Goal: Information Seeking & Learning: Learn about a topic

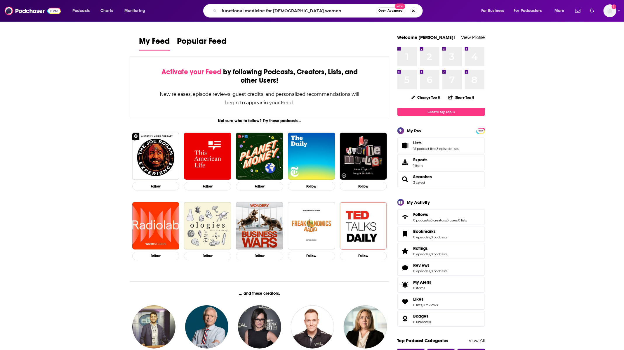
type input "functional medicine for [DEMOGRAPHIC_DATA] women"
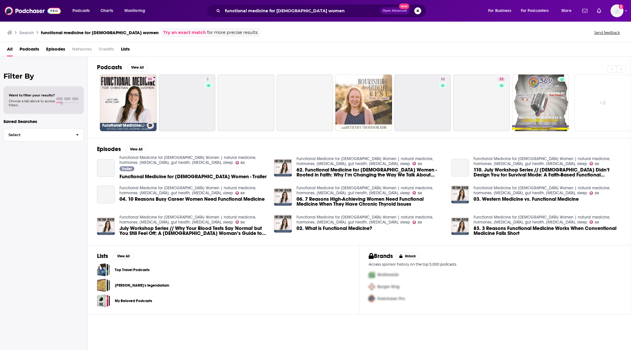
click at [105, 101] on link "50 Functional Medicine for [DEMOGRAPHIC_DATA] Women | natural medicine, hormone…" at bounding box center [128, 102] width 57 height 57
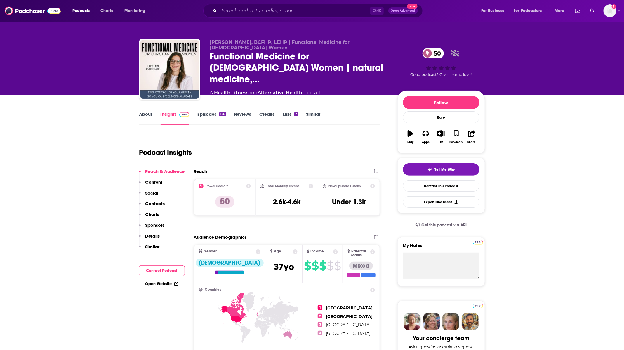
click at [209, 114] on link "Episodes 126" at bounding box center [211, 117] width 28 height 13
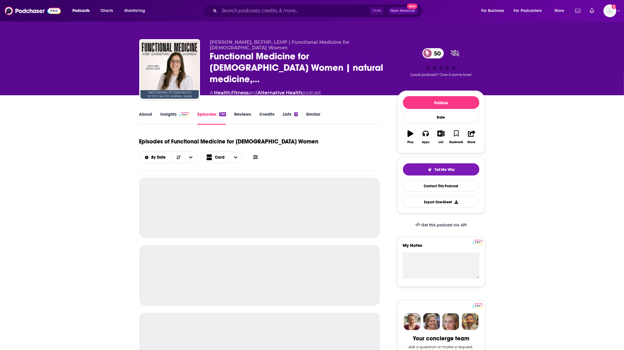
click at [171, 116] on link "Insights" at bounding box center [175, 117] width 29 height 13
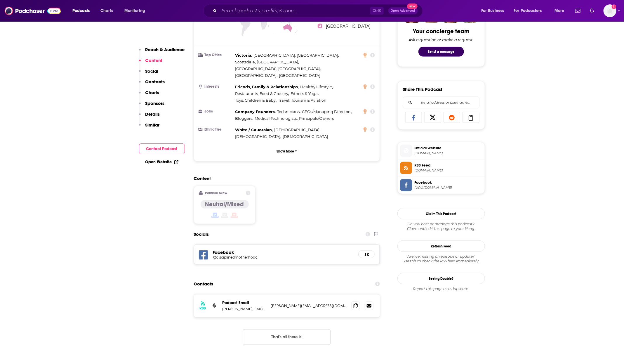
scroll to position [394, 0]
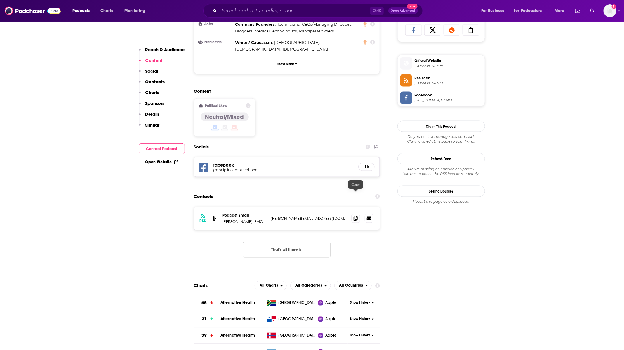
click at [354, 214] on span at bounding box center [355, 218] width 9 height 9
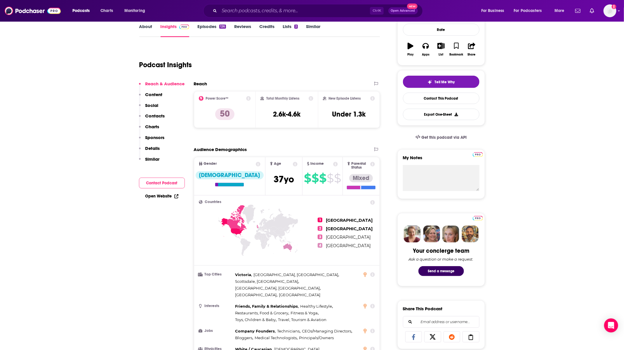
scroll to position [0, 0]
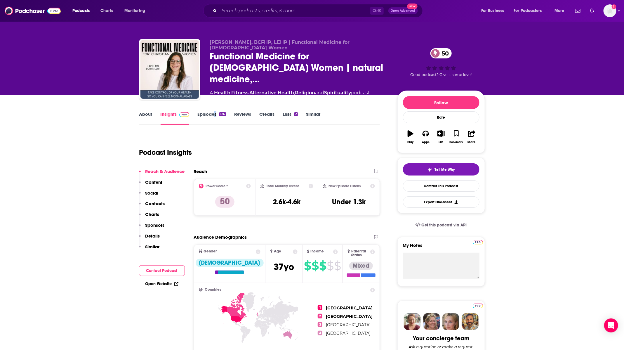
click at [212, 110] on div "About Insights Episodes 126 Reviews Credits Lists 2 Similar" at bounding box center [259, 117] width 241 height 14
click at [208, 114] on link "Episodes 126" at bounding box center [211, 117] width 28 height 13
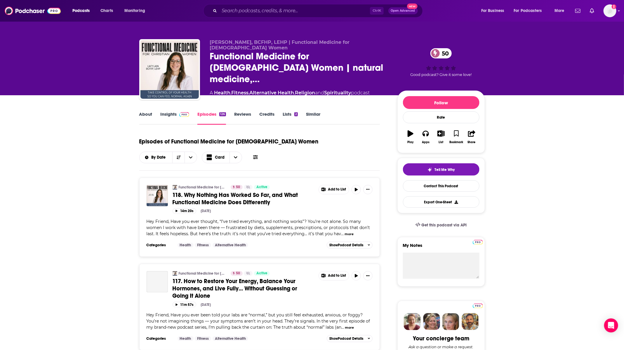
click at [146, 116] on link "About" at bounding box center [145, 117] width 13 height 13
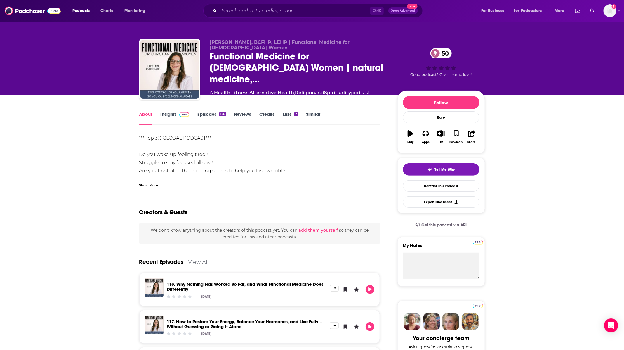
click at [149, 179] on div "Show More" at bounding box center [259, 183] width 241 height 10
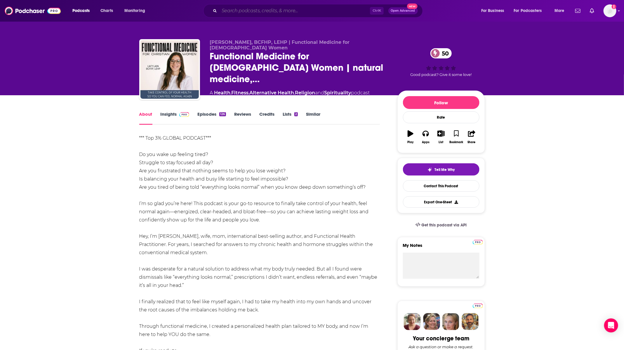
click at [294, 11] on input "Search podcasts, credits, & more..." at bounding box center [294, 10] width 151 height 9
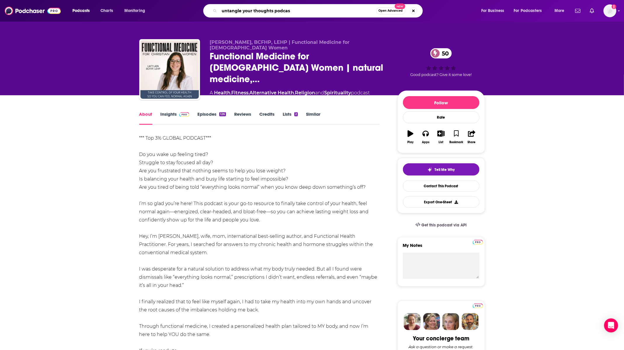
type input "untangle your thoughts podcast"
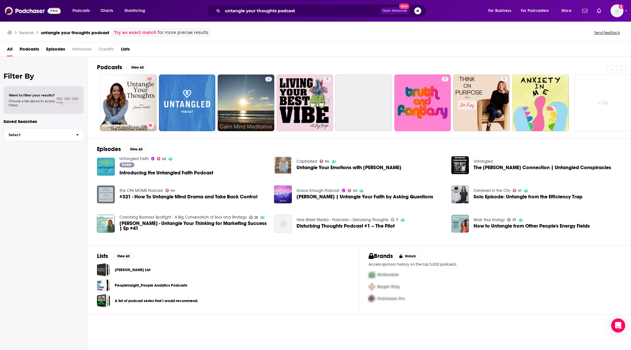
click at [126, 92] on link "57 Untangle Your Thoughts | Trust in [DEMOGRAPHIC_DATA], Hear from [DEMOGRAPHIC…" at bounding box center [128, 102] width 57 height 57
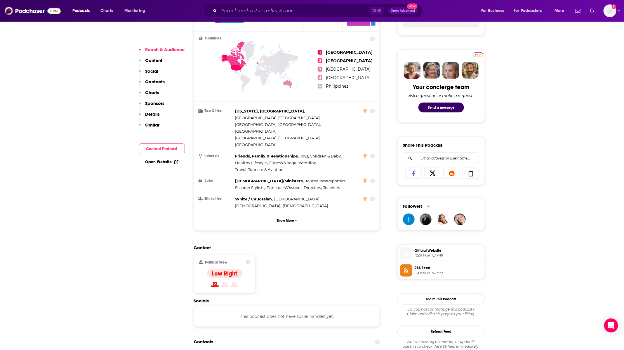
scroll to position [350, 0]
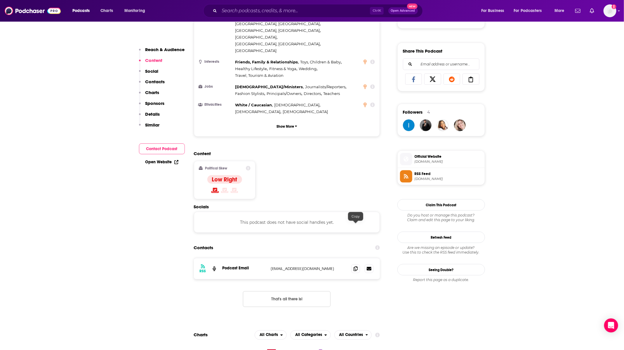
click at [354, 266] on icon at bounding box center [356, 268] width 4 height 5
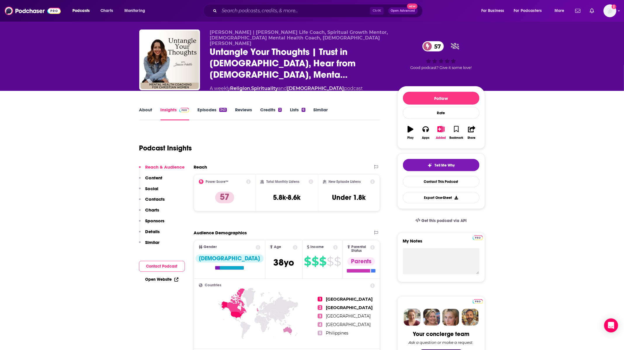
scroll to position [0, 0]
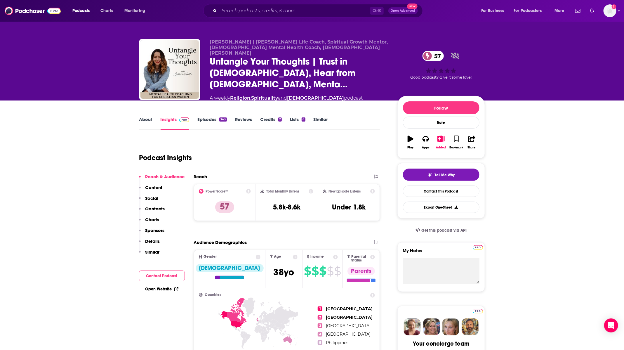
click at [205, 117] on link "Episodes 343" at bounding box center [211, 122] width 29 height 13
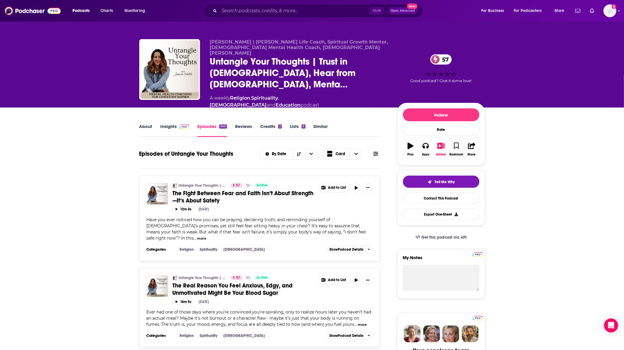
click at [149, 123] on link "About" at bounding box center [145, 129] width 13 height 13
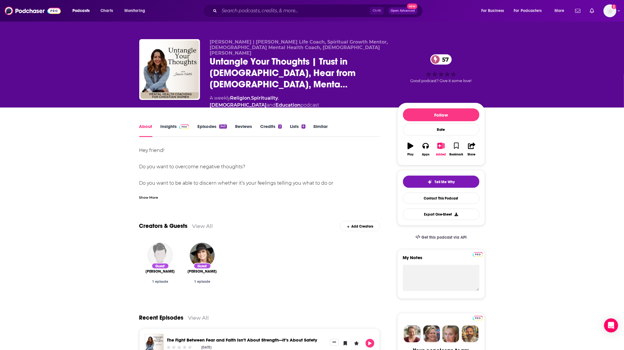
click at [151, 190] on div "Show More" at bounding box center [259, 195] width 241 height 10
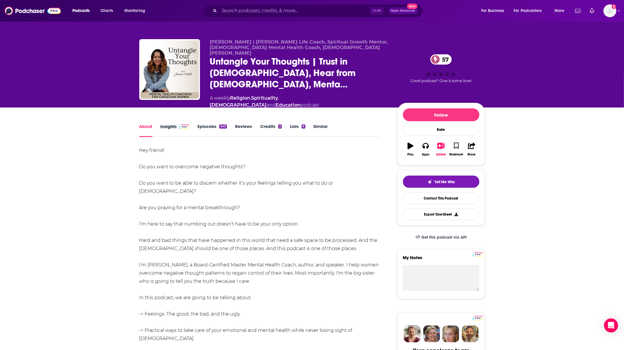
click at [196, 123] on div "Insights" at bounding box center [179, 129] width 37 height 13
click at [207, 123] on link "Episodes 343" at bounding box center [211, 129] width 29 height 13
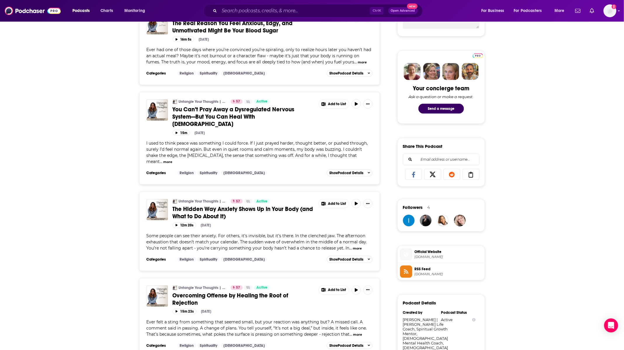
scroll to position [263, 0]
